Goal: Task Accomplishment & Management: Use online tool/utility

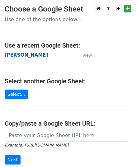
click at [28, 54] on strong "[PERSON_NAME]" at bounding box center [26, 55] width 43 height 6
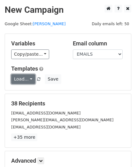
click at [27, 74] on link "Load..." at bounding box center [23, 79] width 24 height 10
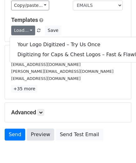
scroll to position [78, 0]
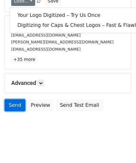
click at [14, 107] on link "Send" at bounding box center [15, 105] width 21 height 12
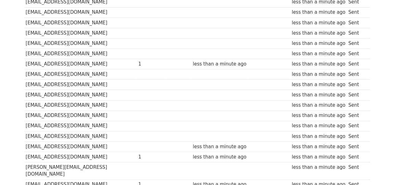
scroll to position [361, 0]
